Goal: Task Accomplishment & Management: Use online tool/utility

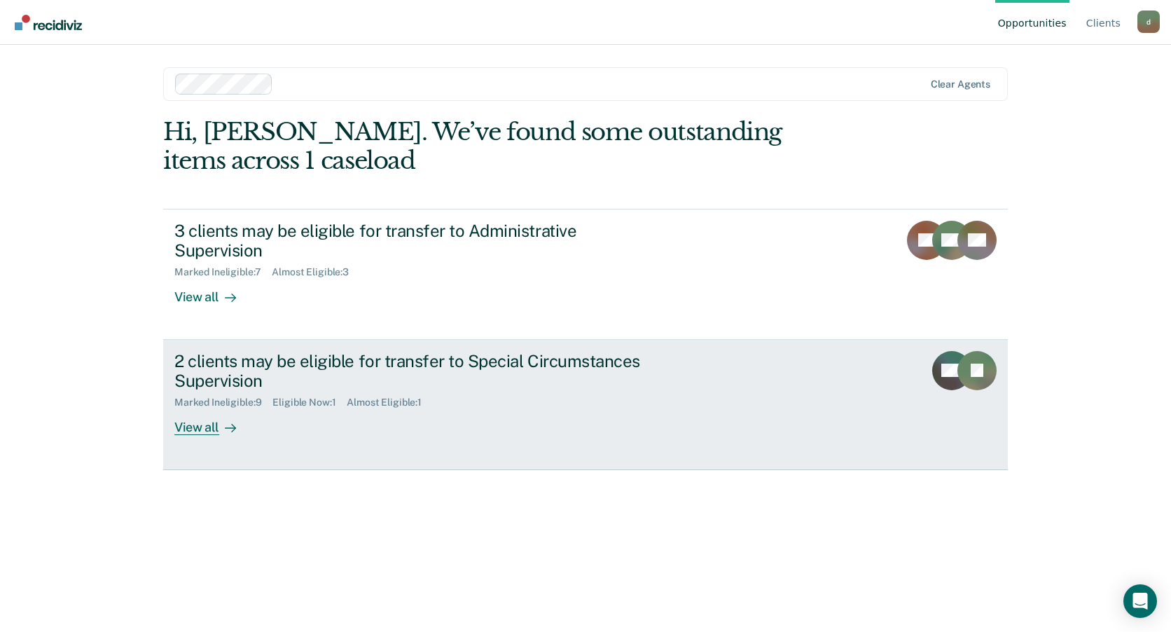
click at [202, 413] on div "View all" at bounding box center [213, 421] width 78 height 27
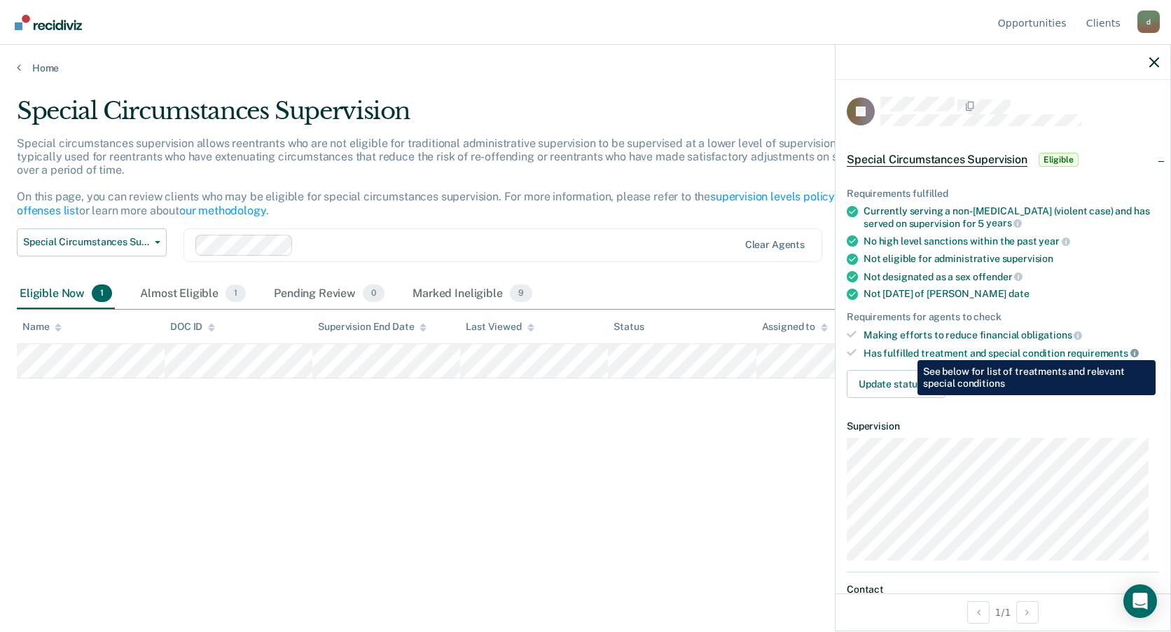
click at [1131, 350] on icon at bounding box center [1135, 353] width 8 height 8
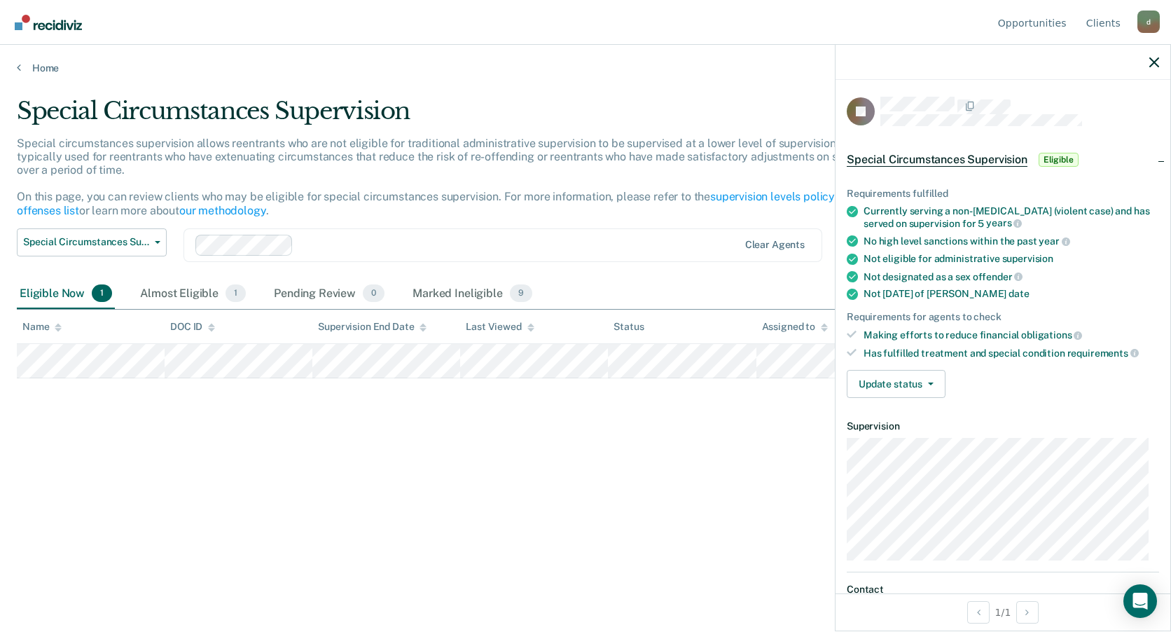
scroll to position [1, 0]
click at [916, 387] on button "Update status" at bounding box center [896, 382] width 99 height 28
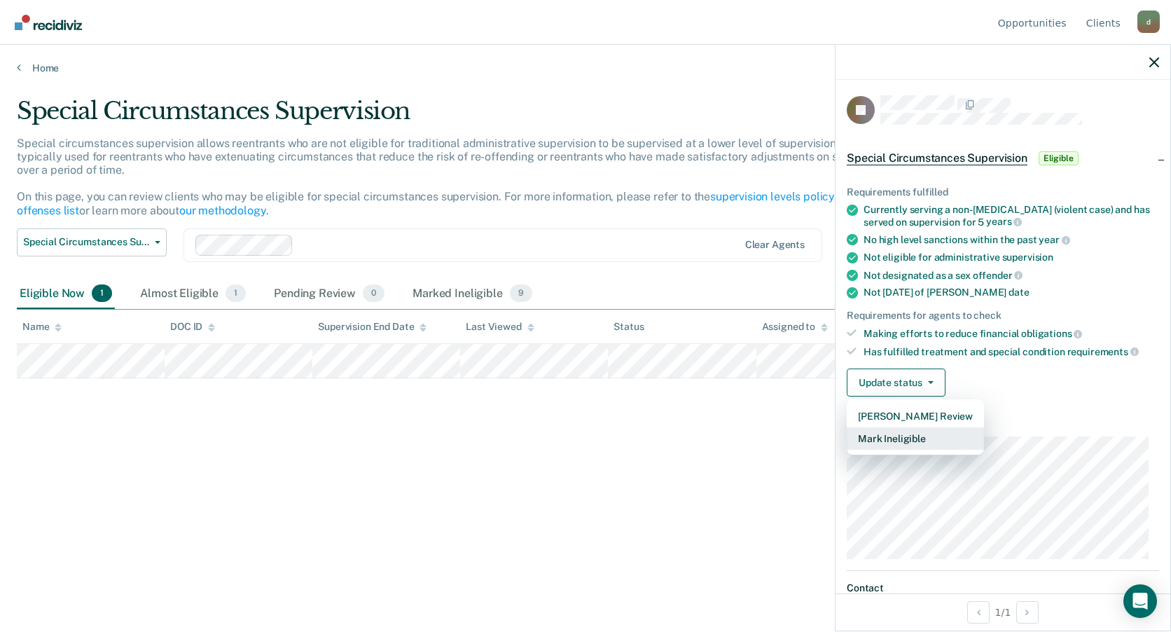
click at [911, 436] on button "Mark Ineligible" at bounding box center [915, 438] width 137 height 22
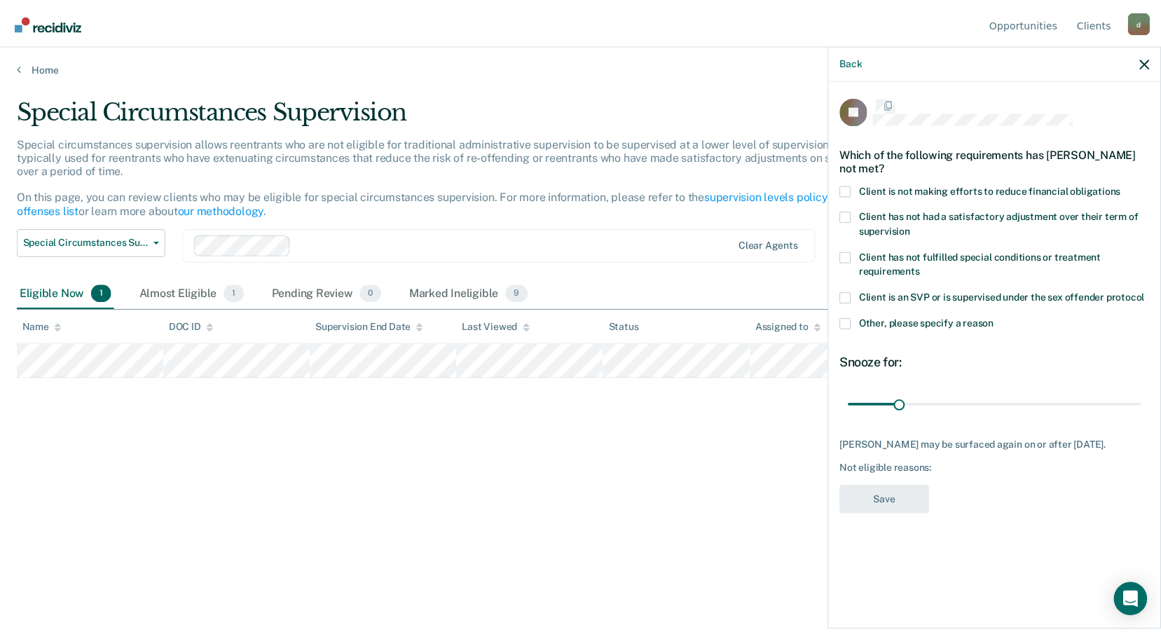
scroll to position [0, 0]
drag, startPoint x: 909, startPoint y: 402, endPoint x: 995, endPoint y: 420, distance: 87.4
type input "85"
click at [995, 419] on input "range" at bounding box center [1003, 406] width 296 height 25
click at [855, 323] on span at bounding box center [852, 324] width 11 height 11
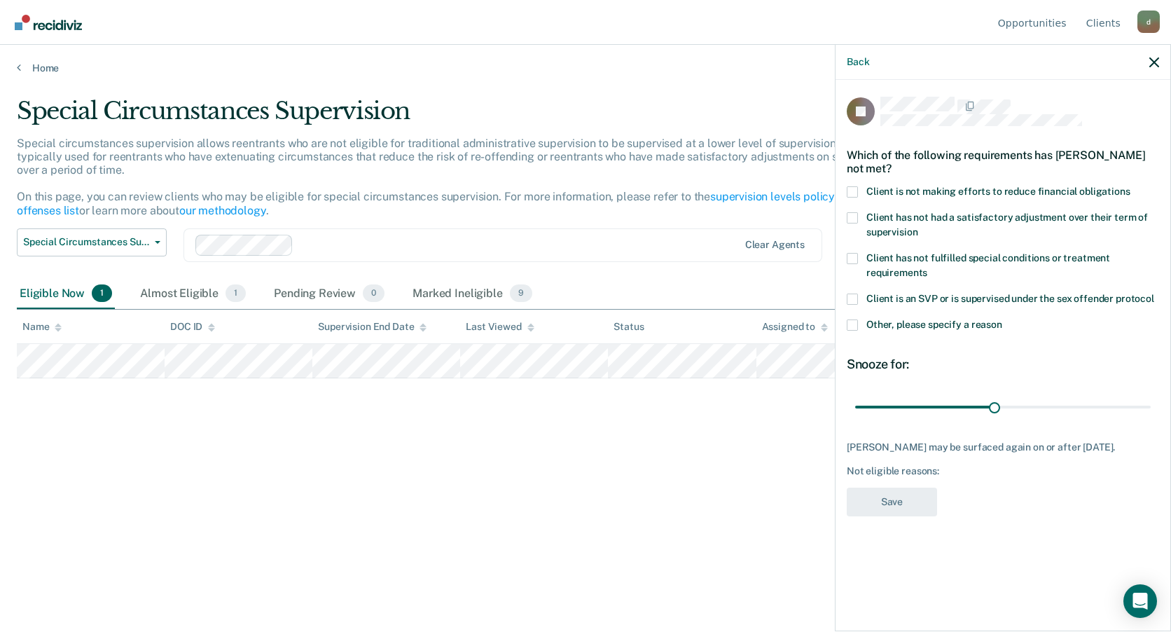
click at [1002, 319] on input "Other, please specify a reason" at bounding box center [1002, 319] width 0 height 0
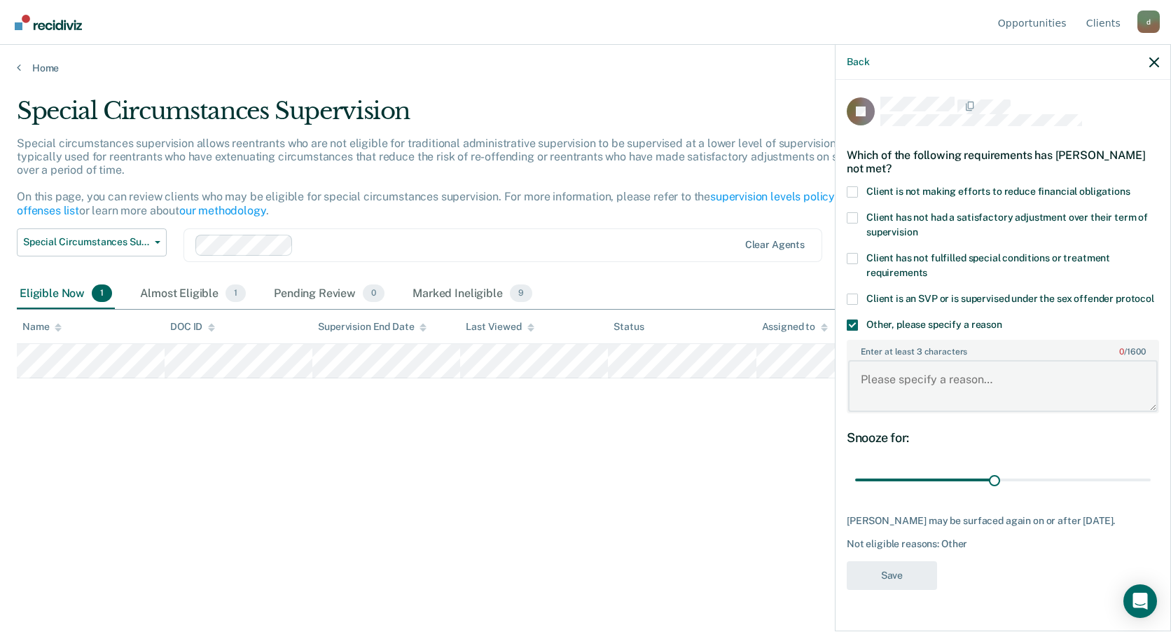
click at [916, 396] on textarea "Enter at least 3 characters 0 / 1600" at bounding box center [1003, 386] width 310 height 52
type textarea "Absconded"
click at [890, 577] on button "Save" at bounding box center [892, 575] width 90 height 29
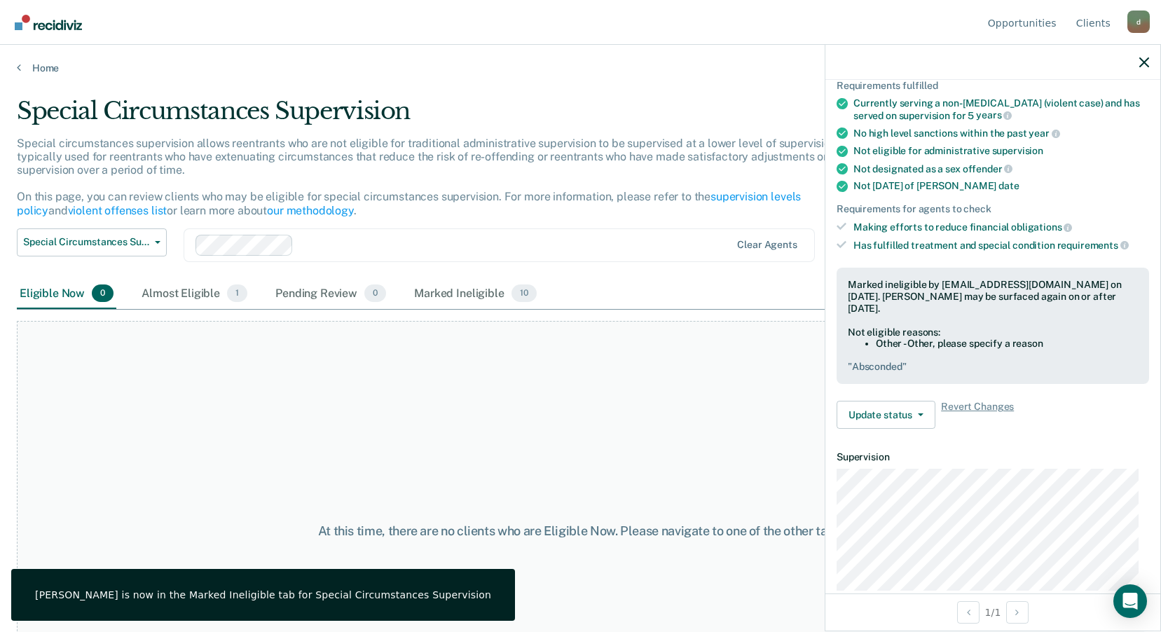
scroll to position [175, 0]
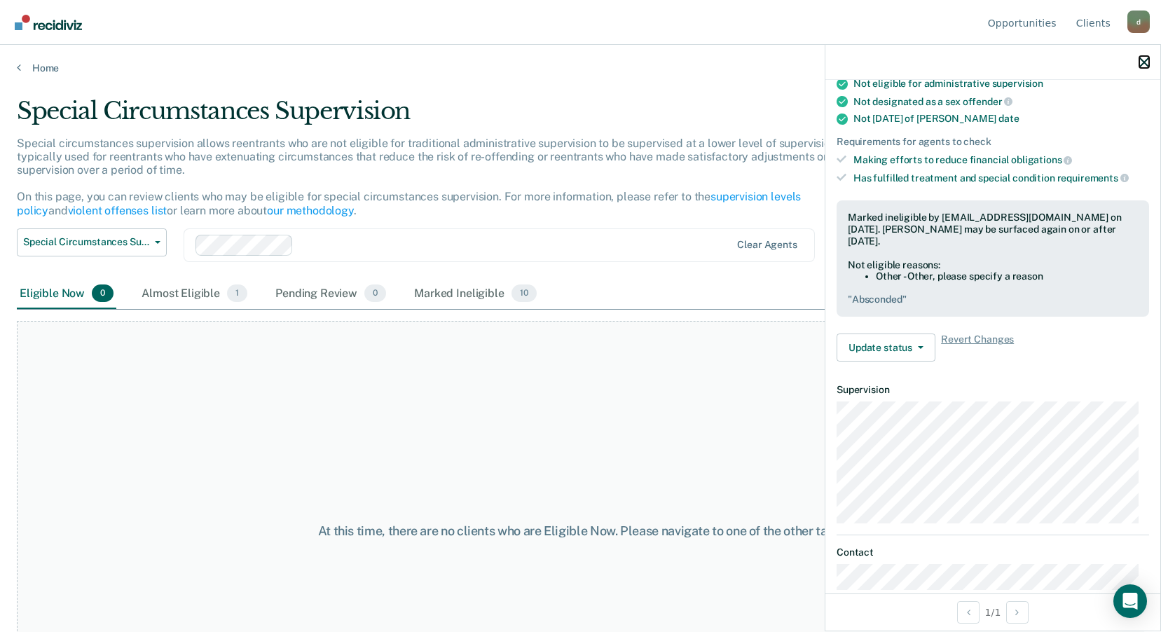
click at [1145, 62] on icon "button" at bounding box center [1144, 62] width 10 height 10
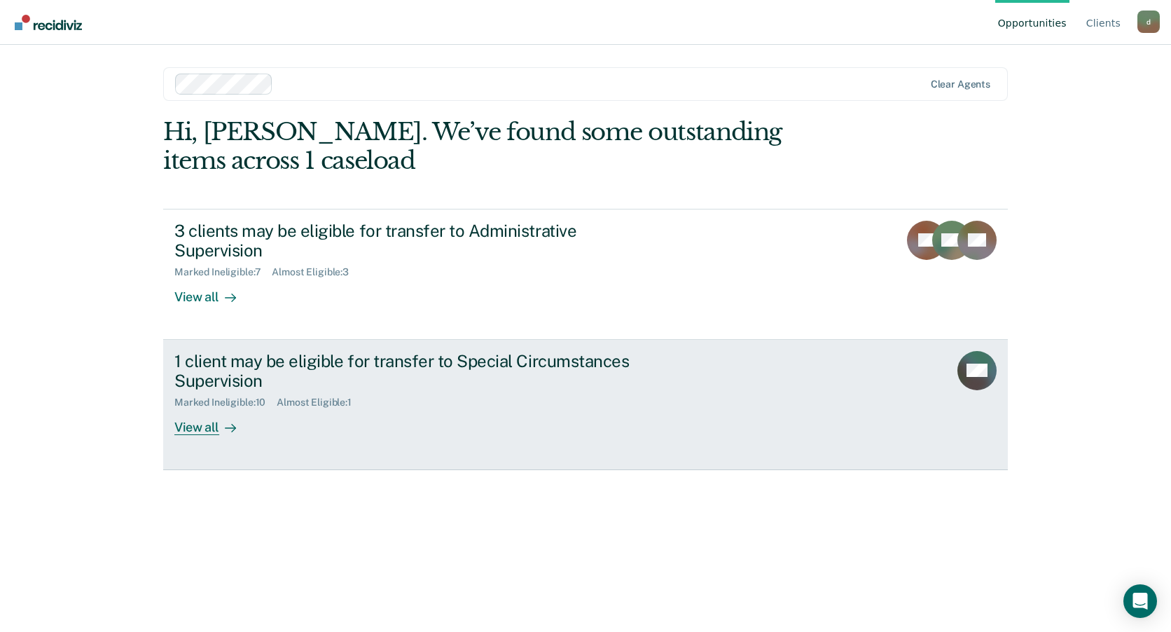
click at [215, 396] on div "Marked Ineligible : 10" at bounding box center [225, 402] width 102 height 12
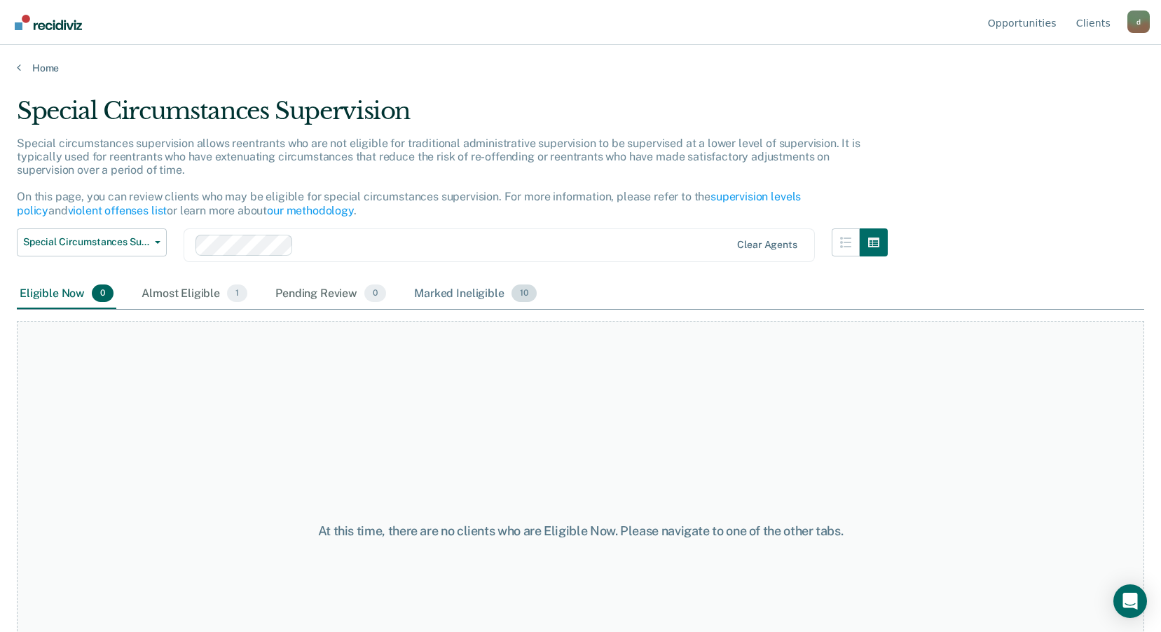
click at [445, 292] on div "Marked Ineligible 10" at bounding box center [474, 294] width 127 height 31
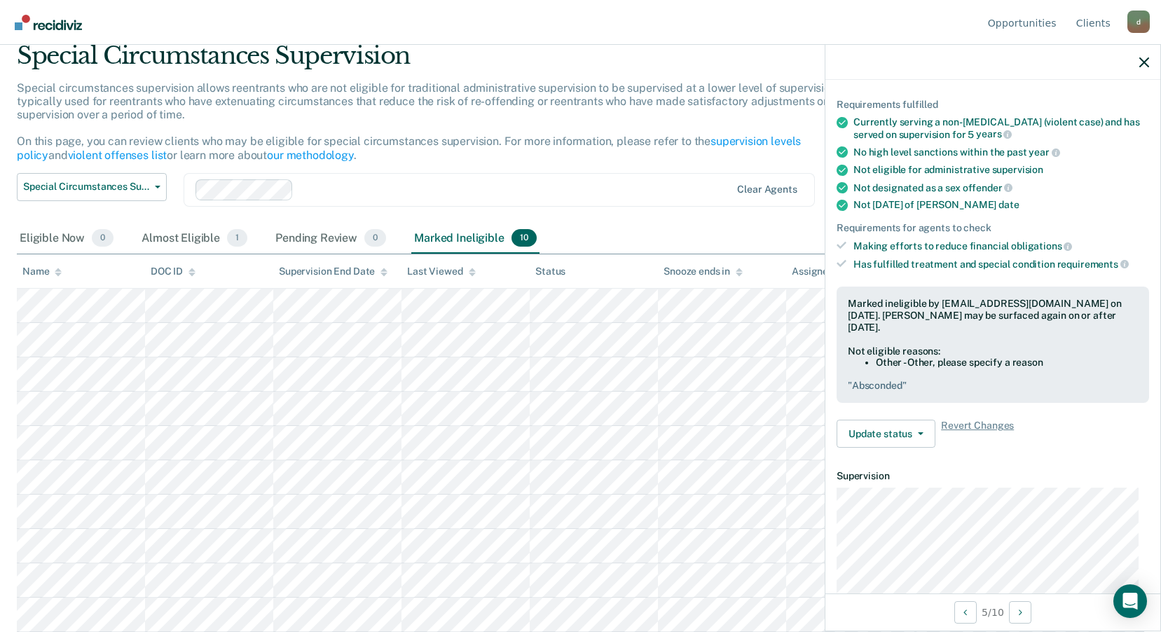
scroll to position [87, 0]
click at [918, 435] on icon "button" at bounding box center [921, 435] width 6 height 3
click at [1103, 382] on pre "" Absconded "" at bounding box center [993, 388] width 290 height 12
click at [922, 439] on button "Update status" at bounding box center [885, 436] width 99 height 28
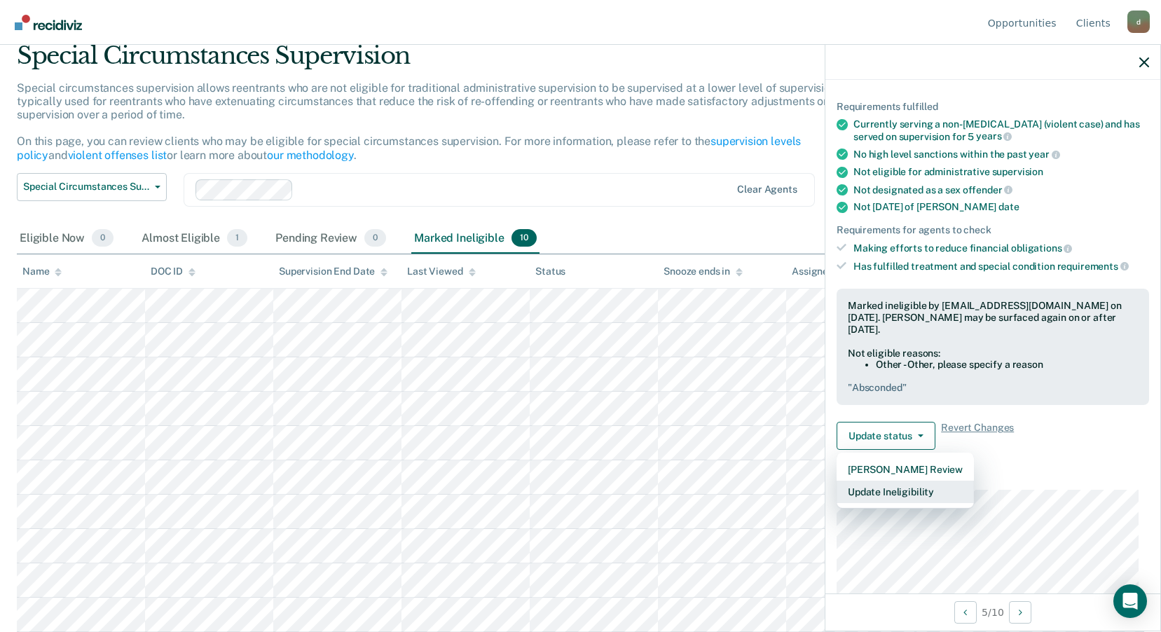
click at [892, 489] on button "Update Ineligibility" at bounding box center [904, 492] width 137 height 22
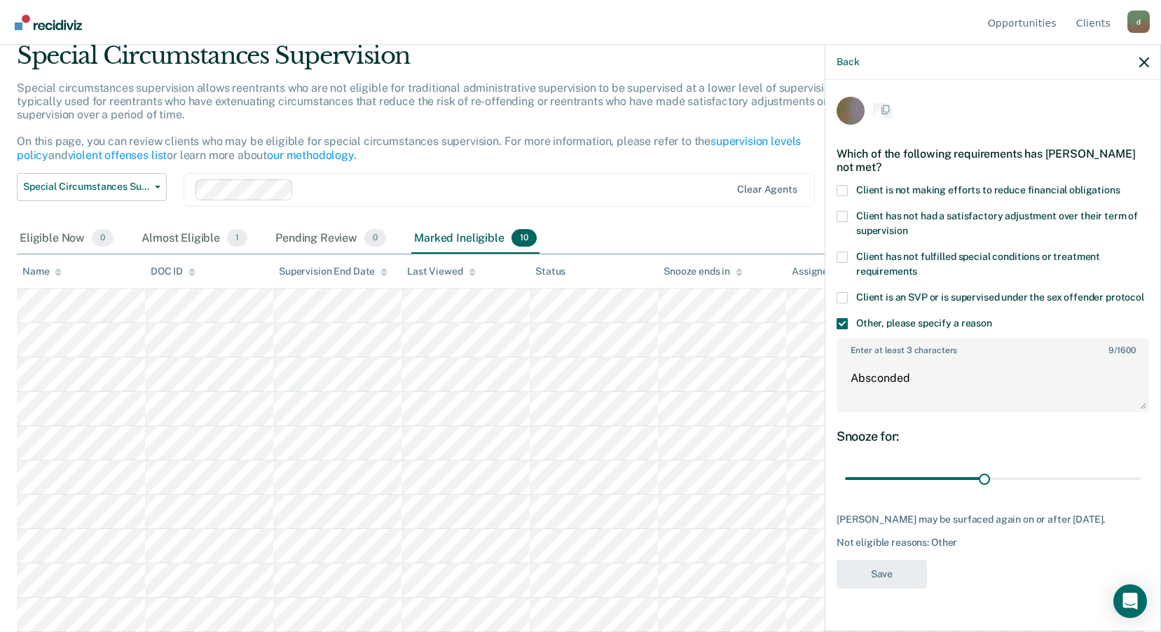
scroll to position [0, 0]
drag, startPoint x: 985, startPoint y: 480, endPoint x: 1140, endPoint y: 478, distance: 154.8
type input "180"
click at [1140, 478] on input "range" at bounding box center [993, 480] width 296 height 25
click at [885, 571] on button "Save" at bounding box center [881, 575] width 90 height 29
